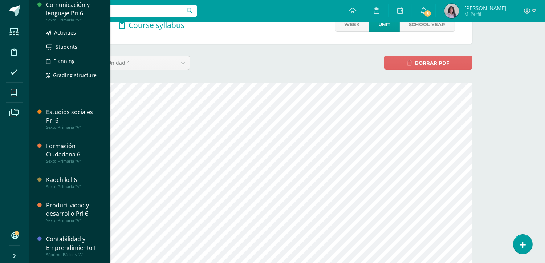
scroll to position [161, 0]
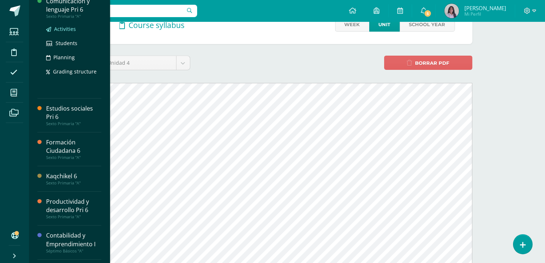
click at [73, 27] on span "Activities" at bounding box center [65, 28] width 22 height 7
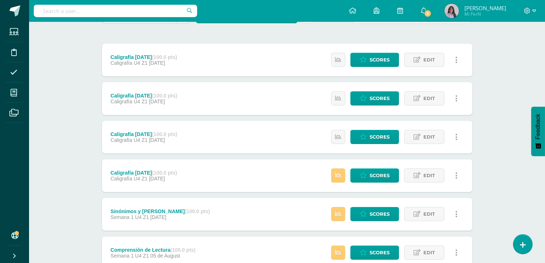
scroll to position [81, 0]
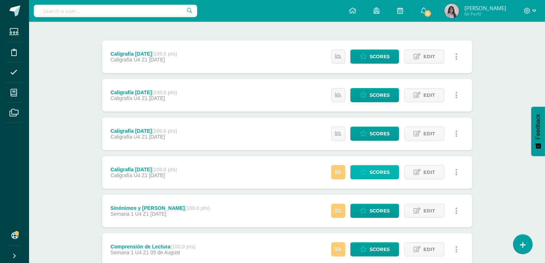
click at [375, 169] on span "Scores" at bounding box center [380, 171] width 20 height 13
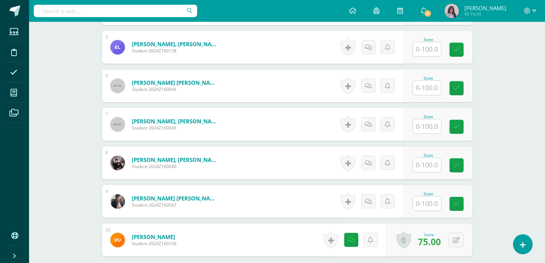
scroll to position [418, 0]
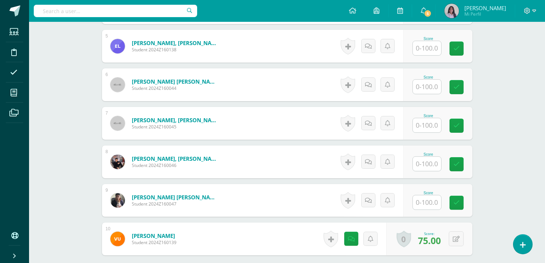
click at [431, 170] on input "text" at bounding box center [427, 164] width 28 height 14
type input "100"
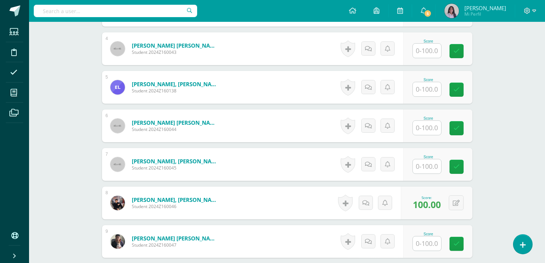
scroll to position [378, 0]
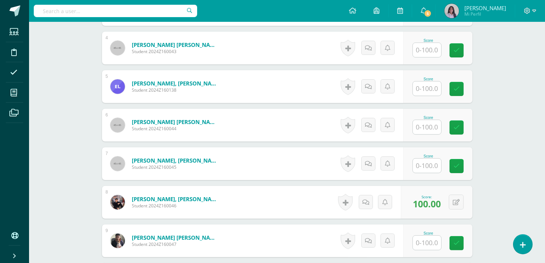
click at [426, 55] on input "text" at bounding box center [427, 50] width 28 height 14
type input "80"
click at [463, 53] on icon at bounding box center [462, 50] width 7 height 6
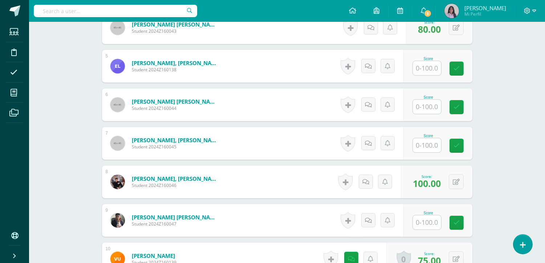
scroll to position [418, 0]
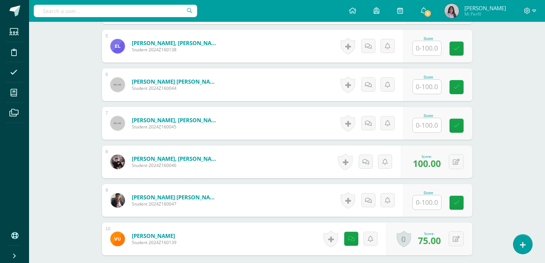
click at [425, 205] on input "text" at bounding box center [427, 202] width 28 height 14
type input "100"
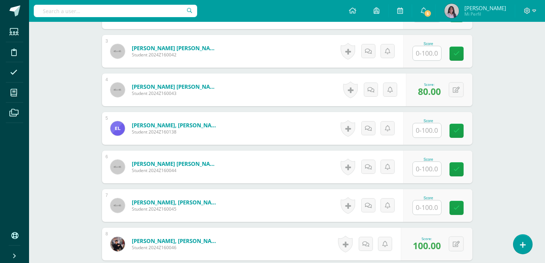
scroll to position [297, 0]
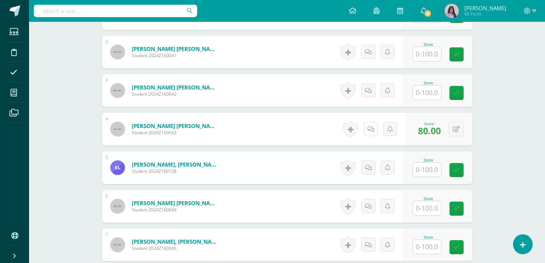
click at [372, 132] on icon at bounding box center [371, 129] width 7 height 6
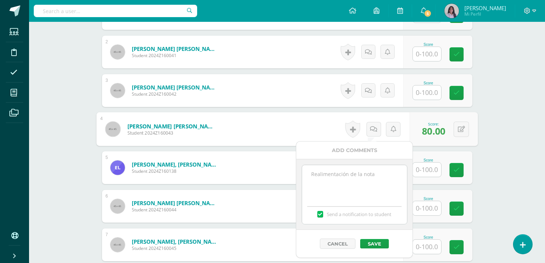
click at [364, 178] on textarea at bounding box center [354, 183] width 105 height 36
type textarea "P"
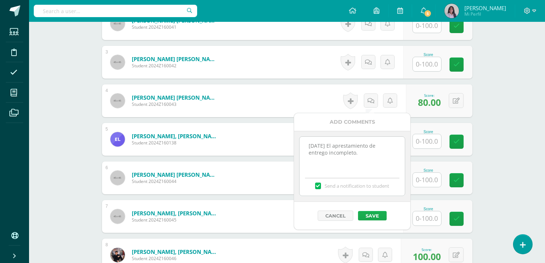
scroll to position [337, 0]
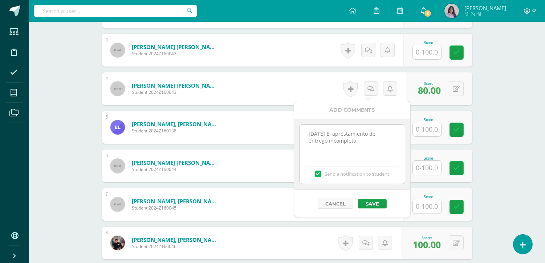
click at [326, 139] on textarea "08/08/25 El aprestamiento de entrego incompleto." at bounding box center [352, 143] width 105 height 36
type textarea "08/08/25 El aprestamiento de entregó incompleto."
click at [371, 197] on div "Cancel Save" at bounding box center [352, 204] width 116 height 28
click at [373, 205] on button "Save" at bounding box center [372, 203] width 29 height 9
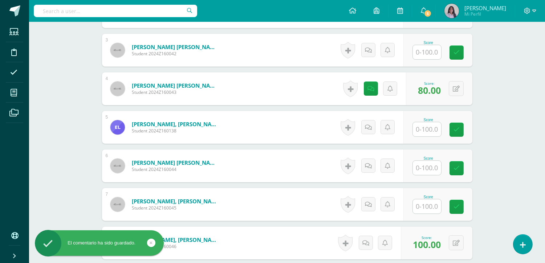
click at [543, 114] on div "Comunicación y lenguaje Pri 6 Sexto Primaria "A" Herramientas Detalle de asiste…" at bounding box center [287, 52] width 516 height 735
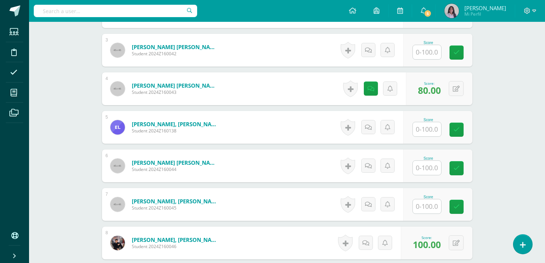
click at [427, 131] on input "text" at bounding box center [427, 129] width 28 height 14
type input "50"
click at [464, 133] on icon at bounding box center [462, 129] width 7 height 6
click at [373, 129] on icon at bounding box center [370, 127] width 7 height 6
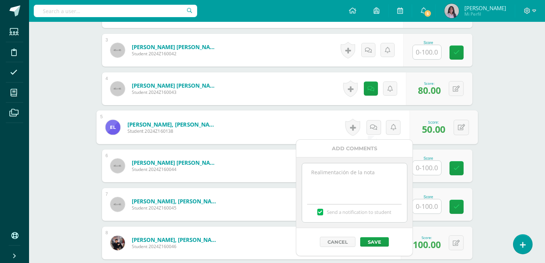
click at [352, 178] on textarea at bounding box center [354, 181] width 105 height 36
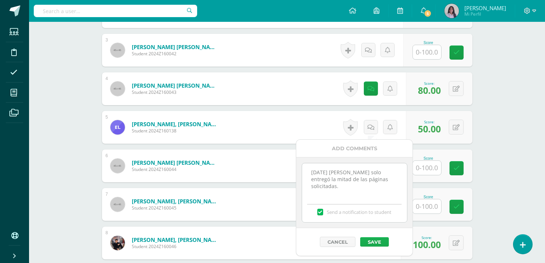
type textarea "08/08/25 Almuna solo entregó la mitad de las páginas solicitadas."
click at [374, 238] on button "Save" at bounding box center [374, 241] width 29 height 9
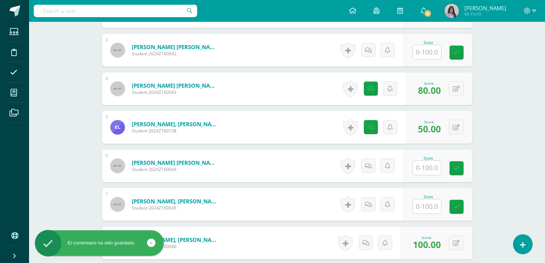
click at [502, 185] on div "Comunicación y lenguaje Pri 6 Sexto Primaria "A" Herramientas Detalle de asiste…" at bounding box center [287, 52] width 516 height 735
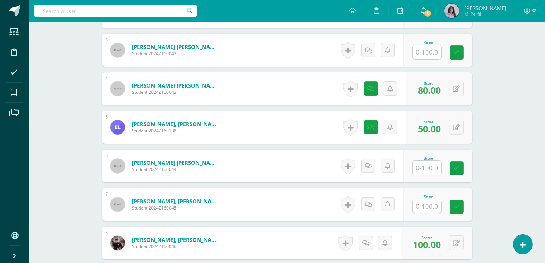
click at [431, 57] on input "text" at bounding box center [427, 52] width 28 height 14
type input "95"
drag, startPoint x: 459, startPoint y: 56, endPoint x: 463, endPoint y: 59, distance: 5.4
click at [458, 57] on link at bounding box center [462, 52] width 15 height 15
click at [519, 101] on div "Comunicación y lenguaje Pri 6 Sexto Primaria "A" Herramientas Detalle de asiste…" at bounding box center [287, 52] width 516 height 735
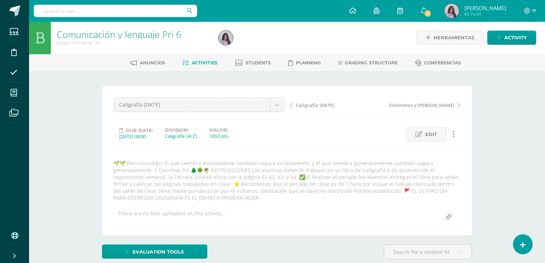
scroll to position [0, 0]
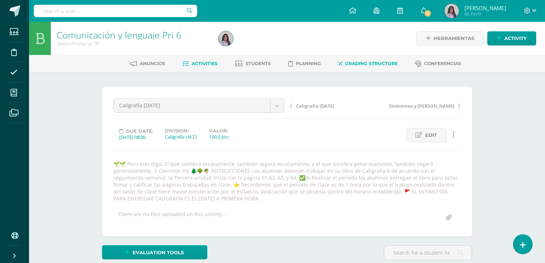
click at [388, 63] on span "Grading structure" at bounding box center [372, 63] width 53 height 5
click at [314, 66] on link "Planning" at bounding box center [305, 64] width 33 height 12
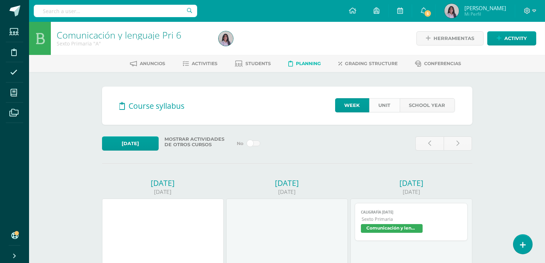
click at [383, 105] on link "Unit" at bounding box center [385, 105] width 31 height 14
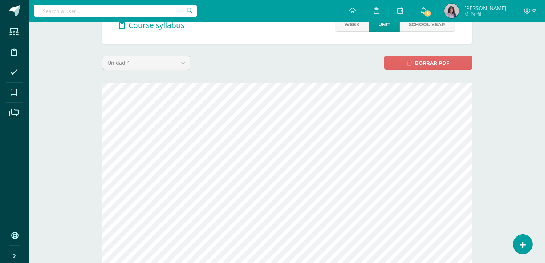
scroll to position [161, 0]
